Goal: Information Seeking & Learning: Find specific fact

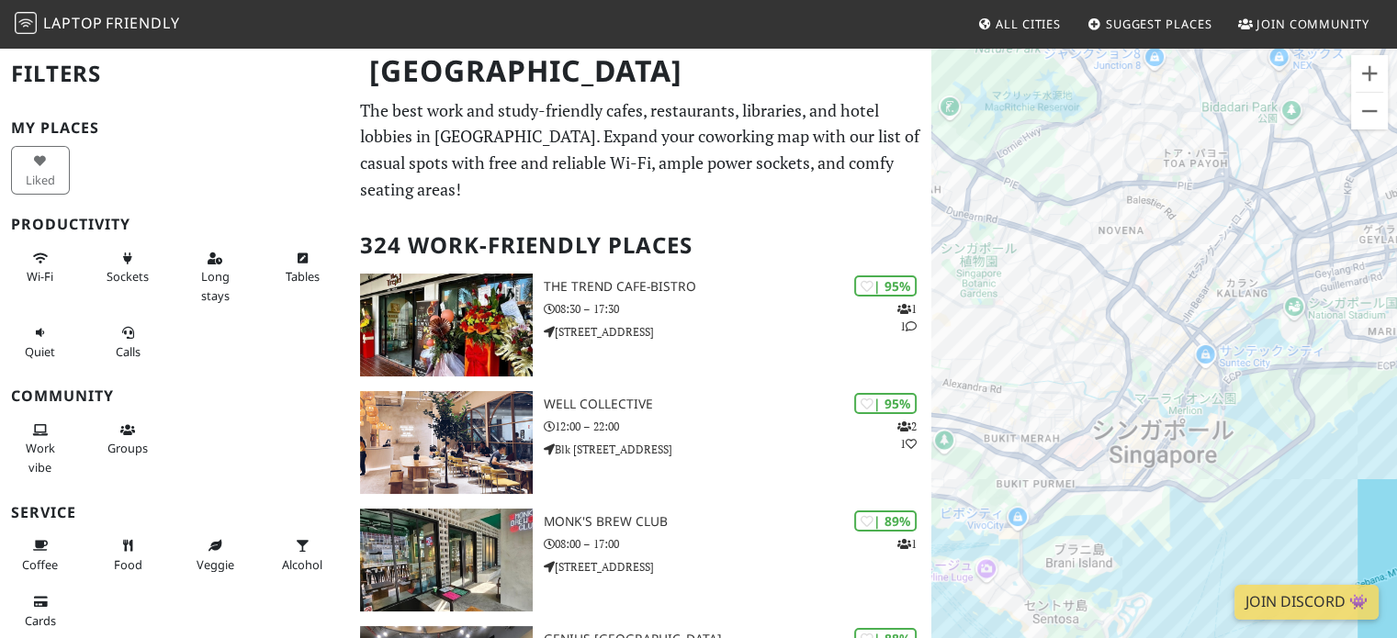
click at [1266, 175] on div at bounding box center [1165, 365] width 466 height 638
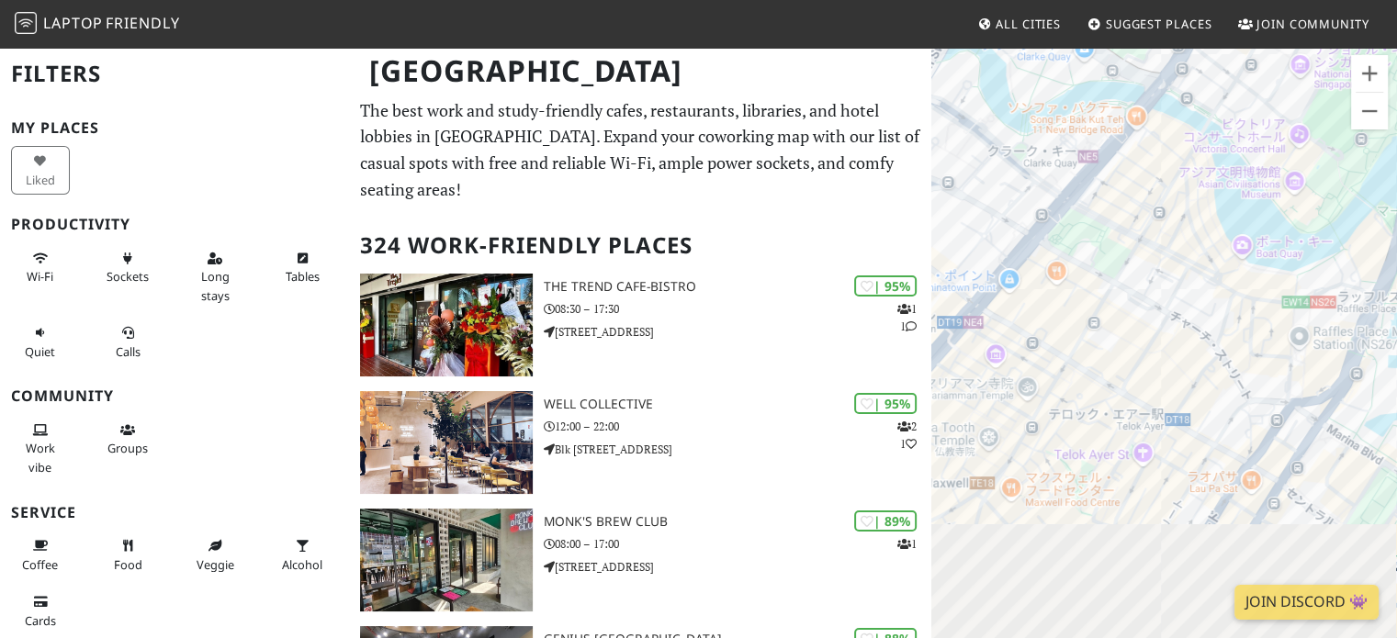
drag, startPoint x: 1184, startPoint y: 350, endPoint x: 1321, endPoint y: 158, distance: 235.8
click at [1321, 158] on div at bounding box center [1165, 365] width 466 height 638
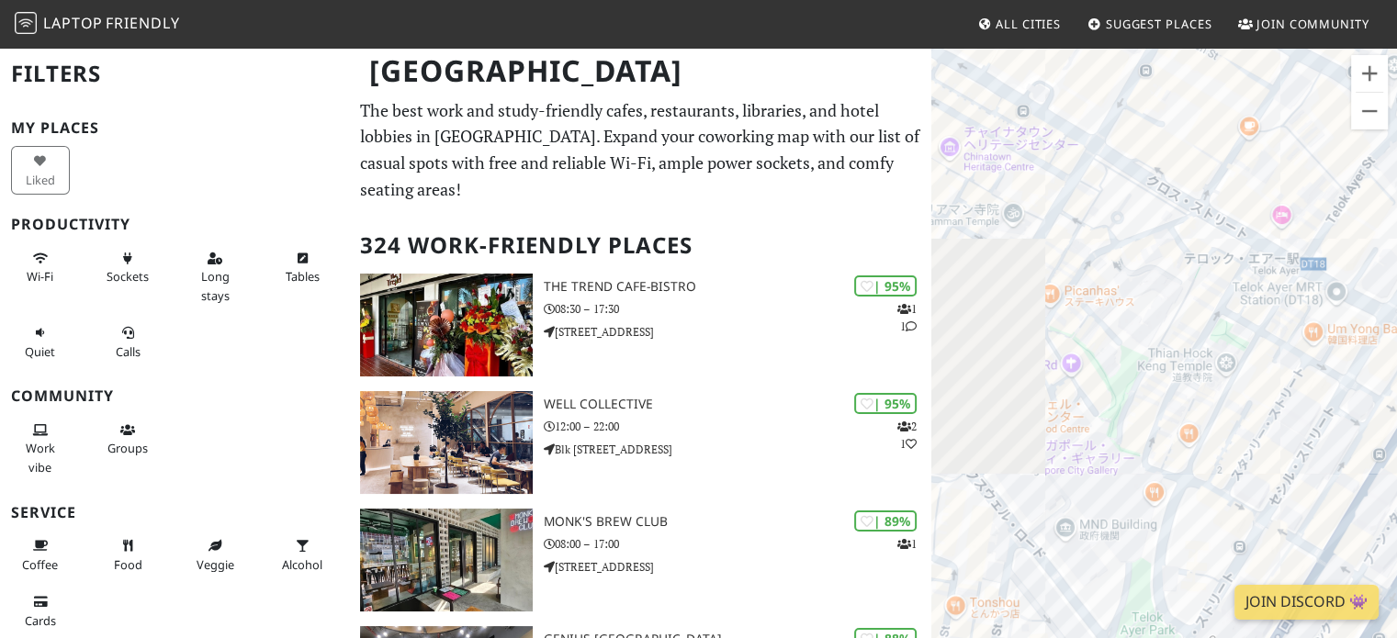
drag, startPoint x: 1092, startPoint y: 406, endPoint x: 1239, endPoint y: 198, distance: 255.1
click at [1239, 198] on div at bounding box center [1165, 365] width 466 height 638
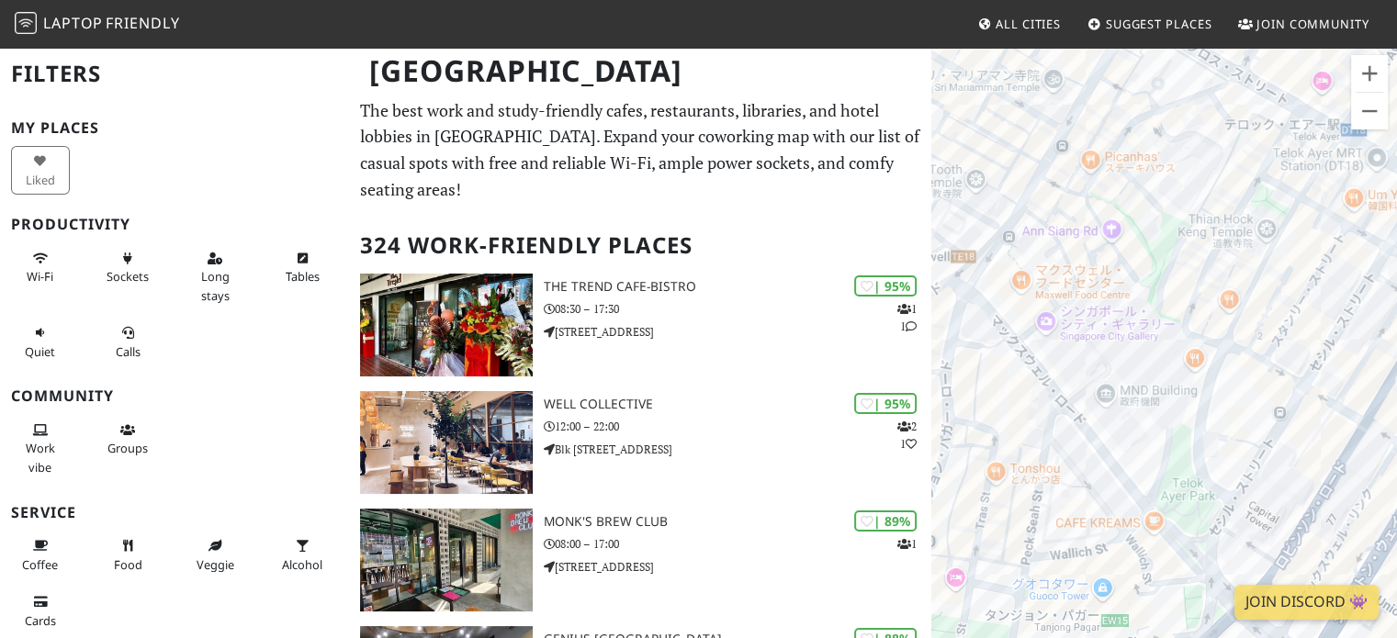
drag, startPoint x: 1121, startPoint y: 266, endPoint x: 1147, endPoint y: 177, distance: 91.9
click at [1147, 177] on div at bounding box center [1165, 365] width 466 height 638
click at [1073, 276] on div at bounding box center [1165, 365] width 466 height 638
click at [1046, 292] on div at bounding box center [1165, 365] width 466 height 638
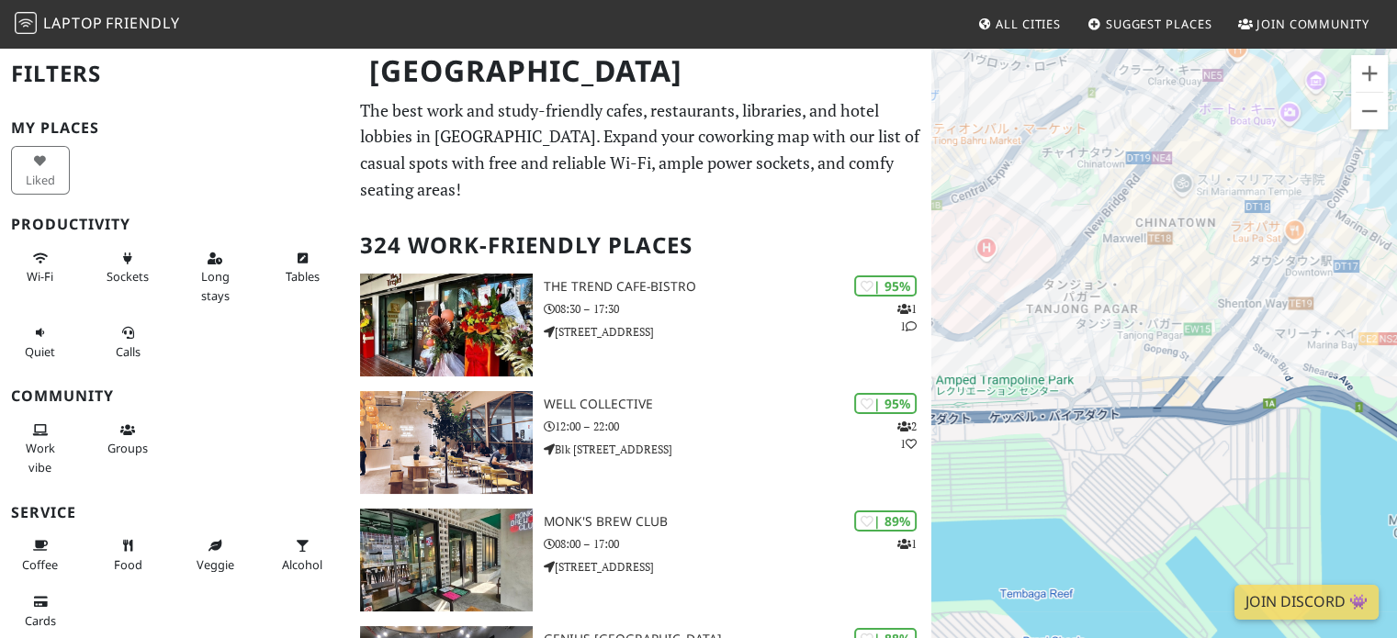
drag, startPoint x: 1015, startPoint y: 344, endPoint x: 1147, endPoint y: 297, distance: 140.3
click at [1147, 297] on div at bounding box center [1165, 365] width 466 height 638
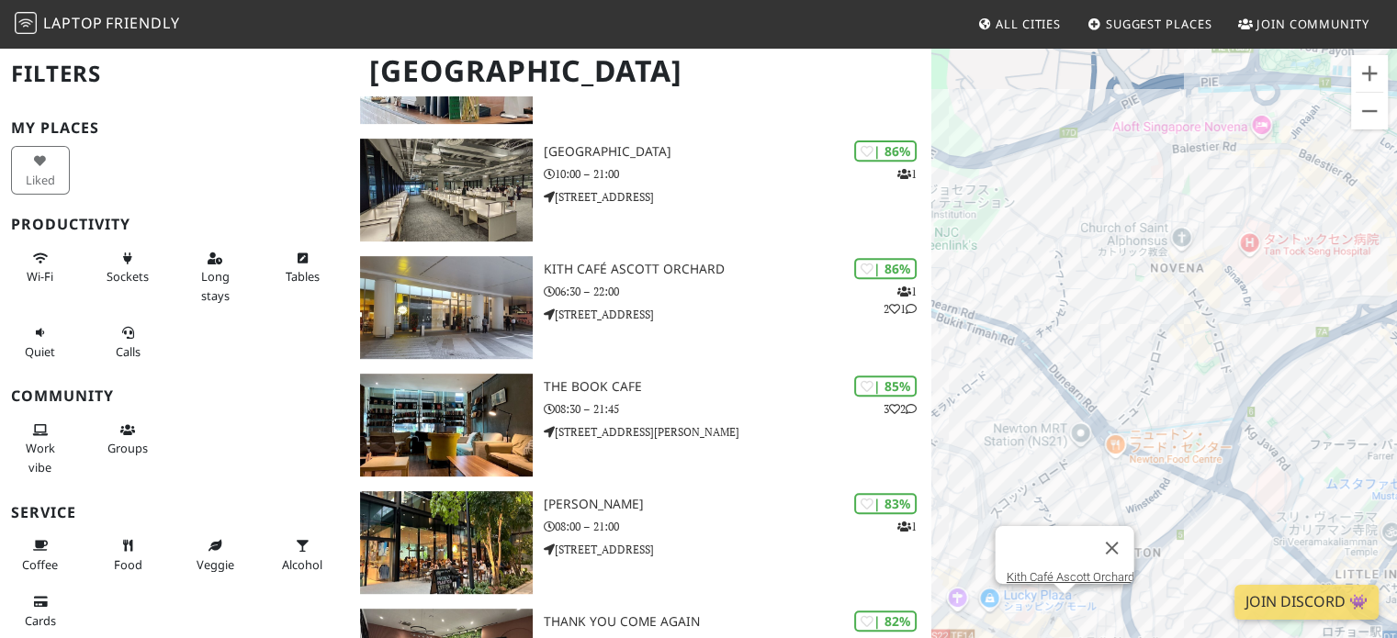
scroll to position [735, 0]
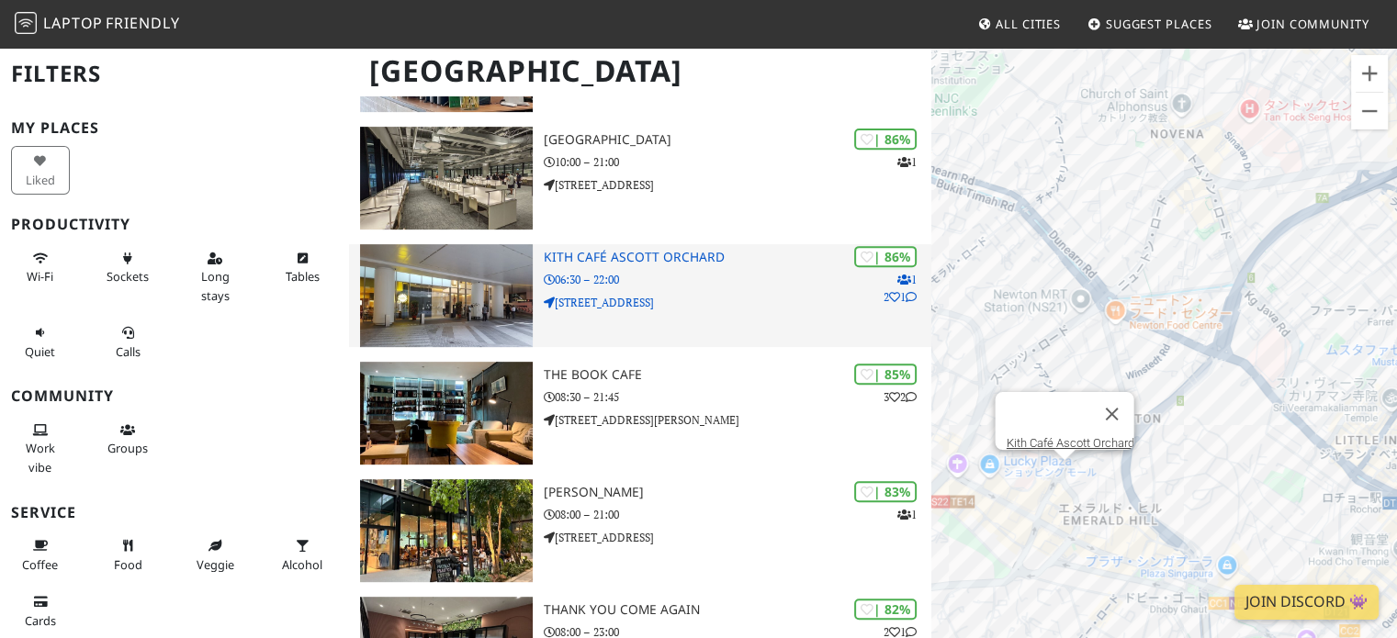
click at [740, 316] on div "| 86% 1 2 1 Kith Café Ascott Orchard 06:30 – 22:00 [STREET_ADDRESS]" at bounding box center [738, 295] width 389 height 103
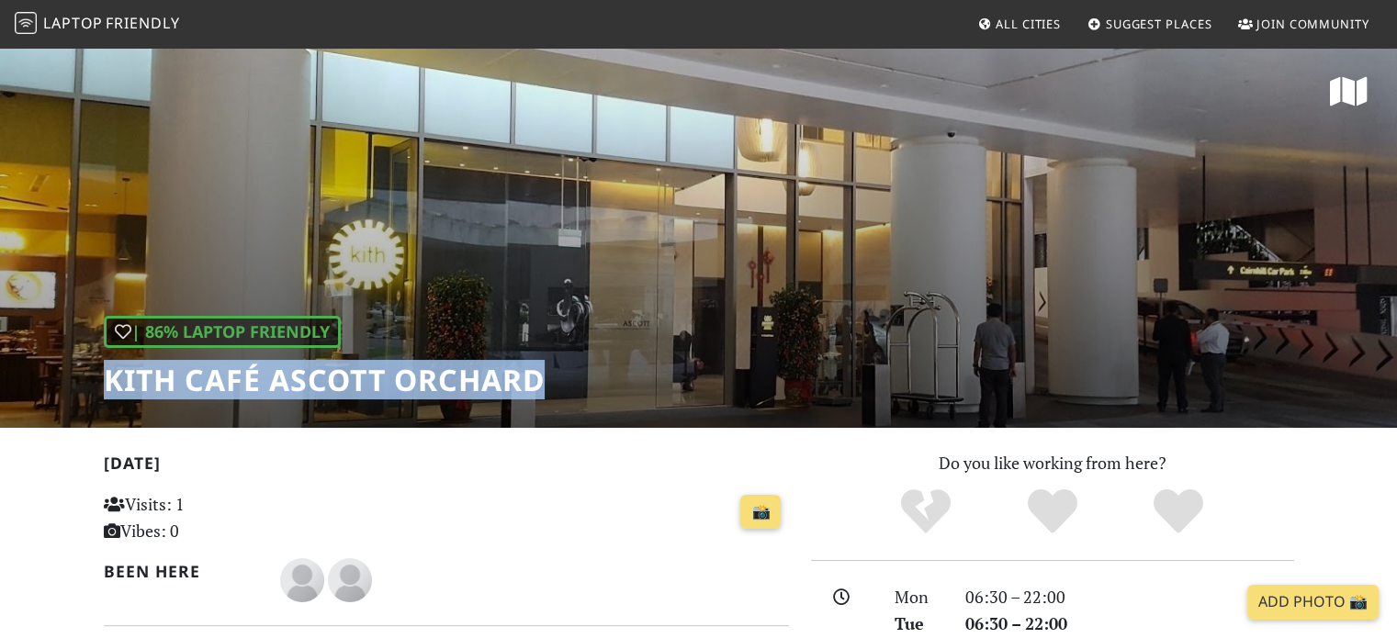
drag, startPoint x: 572, startPoint y: 380, endPoint x: 118, endPoint y: 374, distance: 454.8
click at [113, 374] on div "| 86% Laptop Friendly Kith Café Ascott Orchard" at bounding box center [698, 237] width 1397 height 382
copy h1 "Kith Café Ascott Orchard"
